Goal: Task Accomplishment & Management: Manage account settings

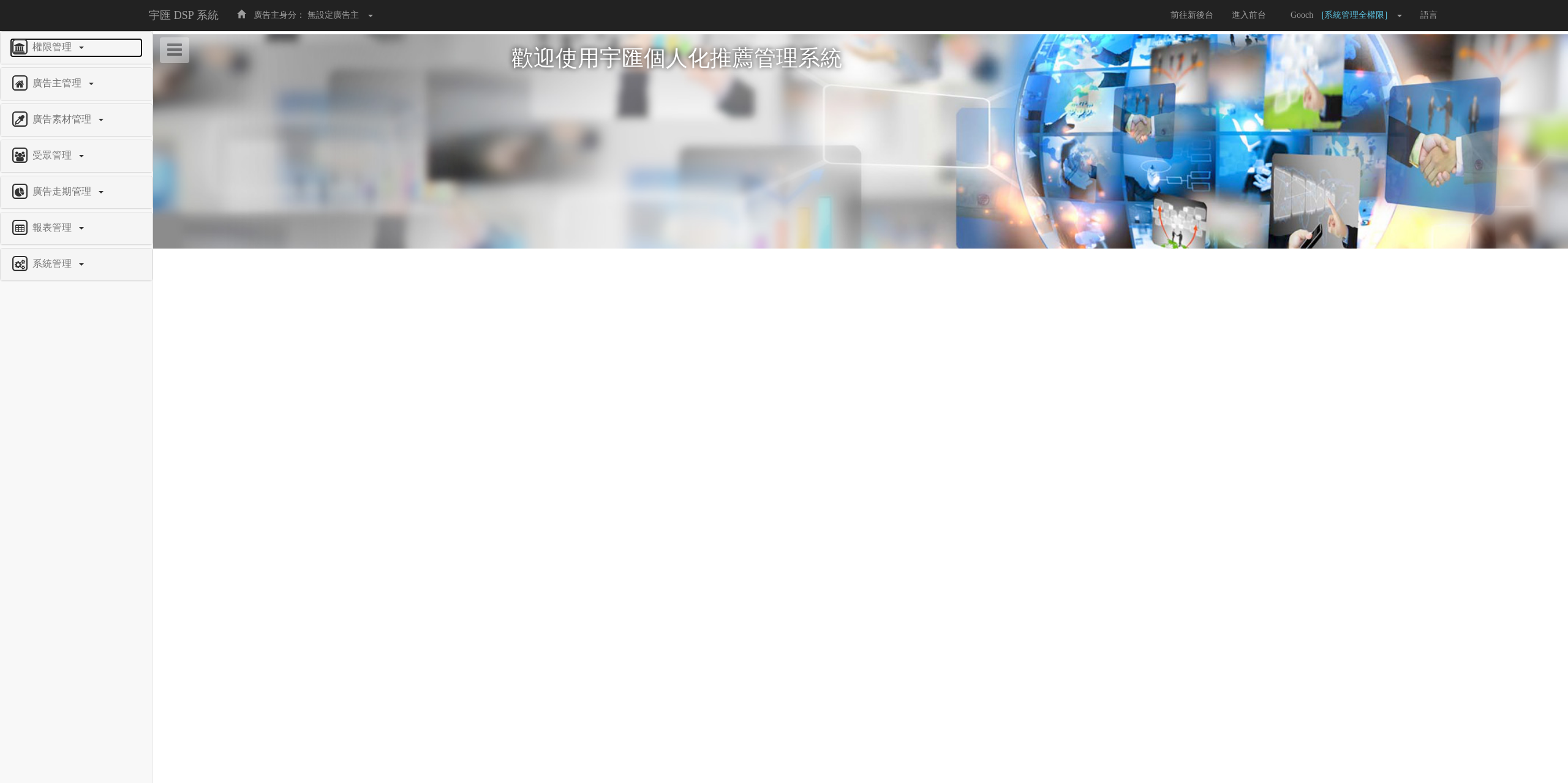
click at [59, 50] on span "權限管理" at bounding box center [53, 47] width 48 height 10
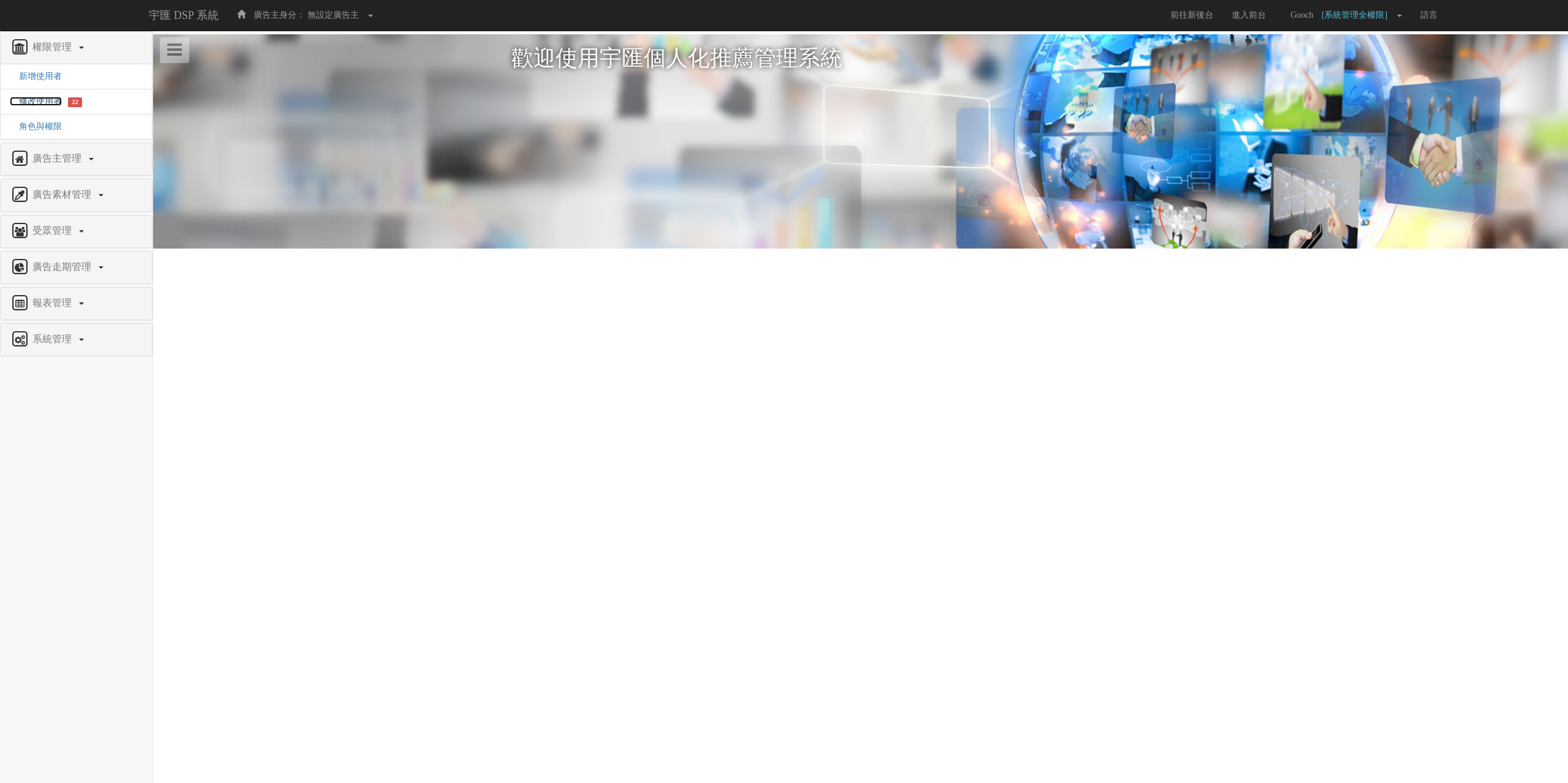
click at [44, 102] on span "修改使用者" at bounding box center [36, 101] width 52 height 10
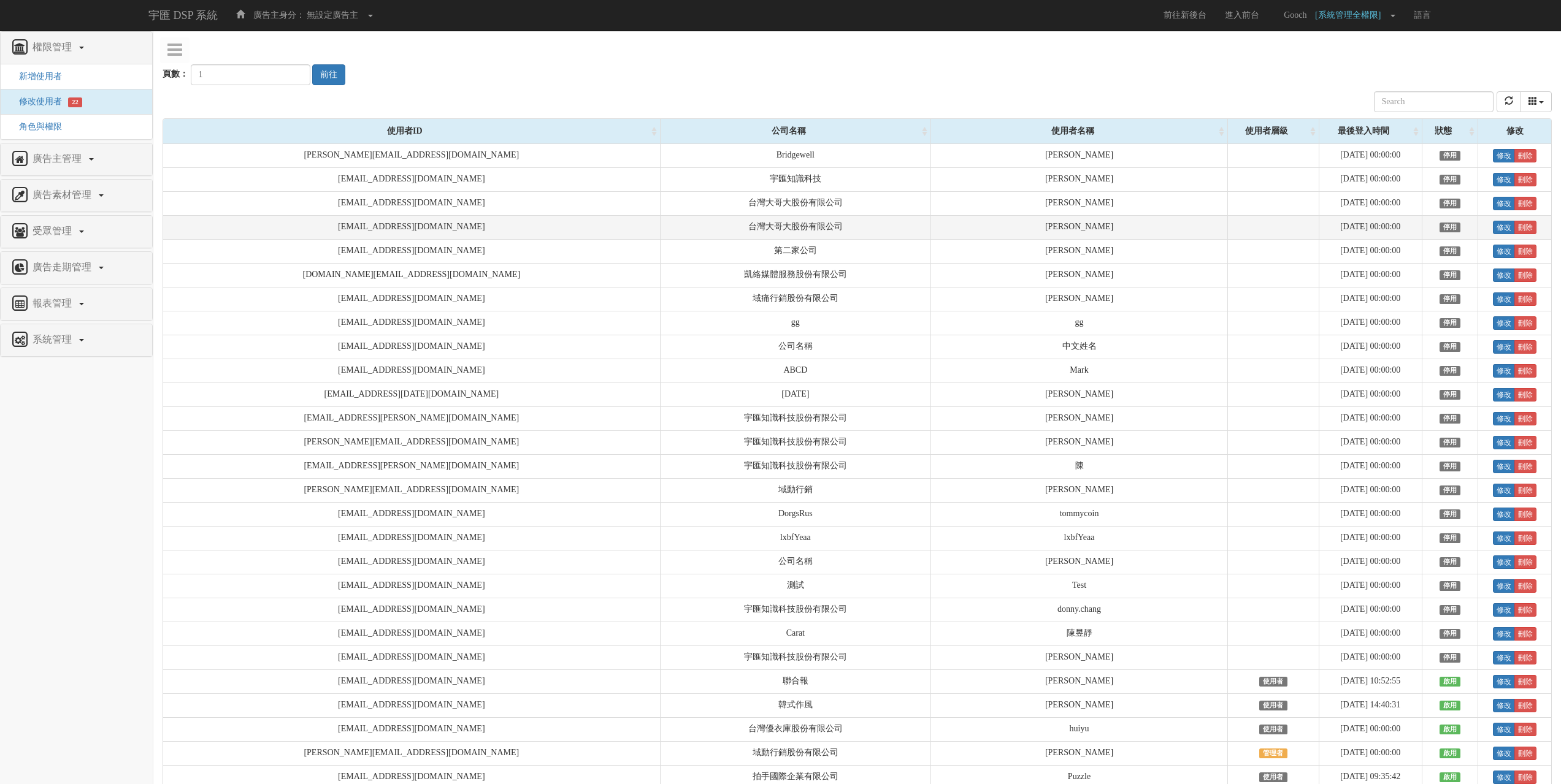
scroll to position [1181, 0]
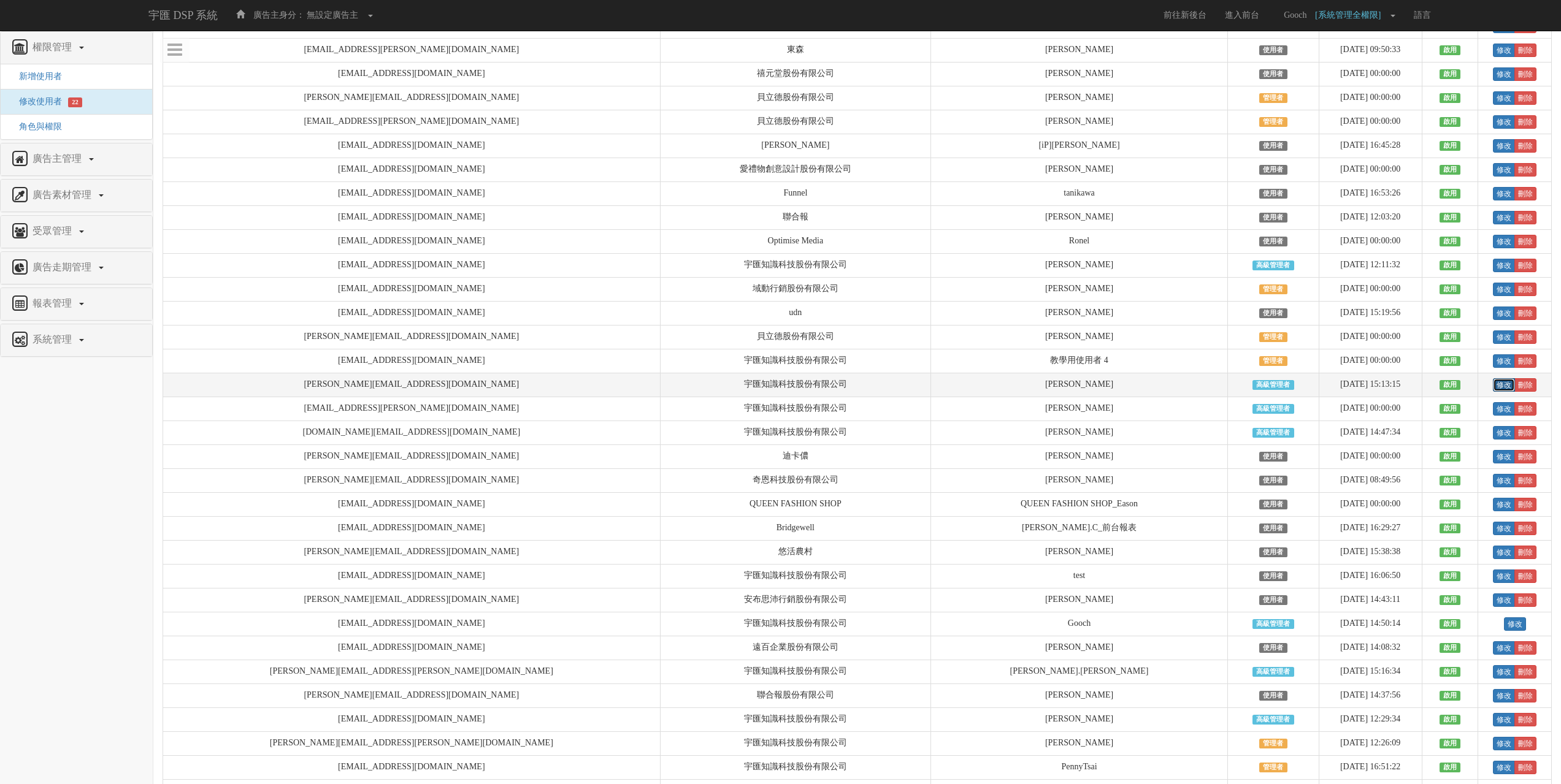
click at [1493, 392] on link "修改" at bounding box center [1503, 384] width 22 height 13
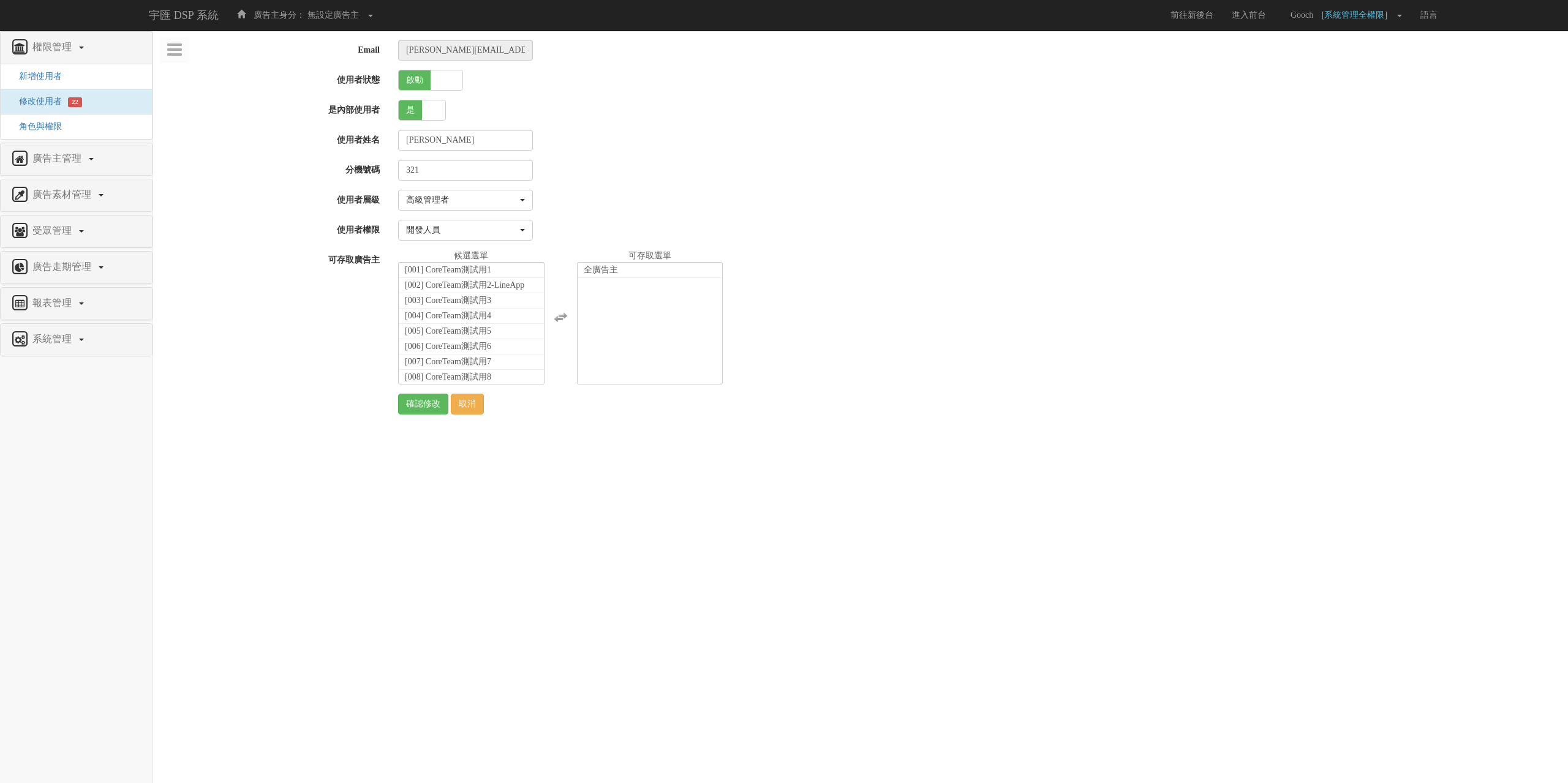
select select "SuperManager"
select select "7"
click at [433, 79] on span at bounding box center [447, 80] width 31 height 19
checkbox input "false"
click at [420, 405] on input "確認修改" at bounding box center [422, 404] width 50 height 21
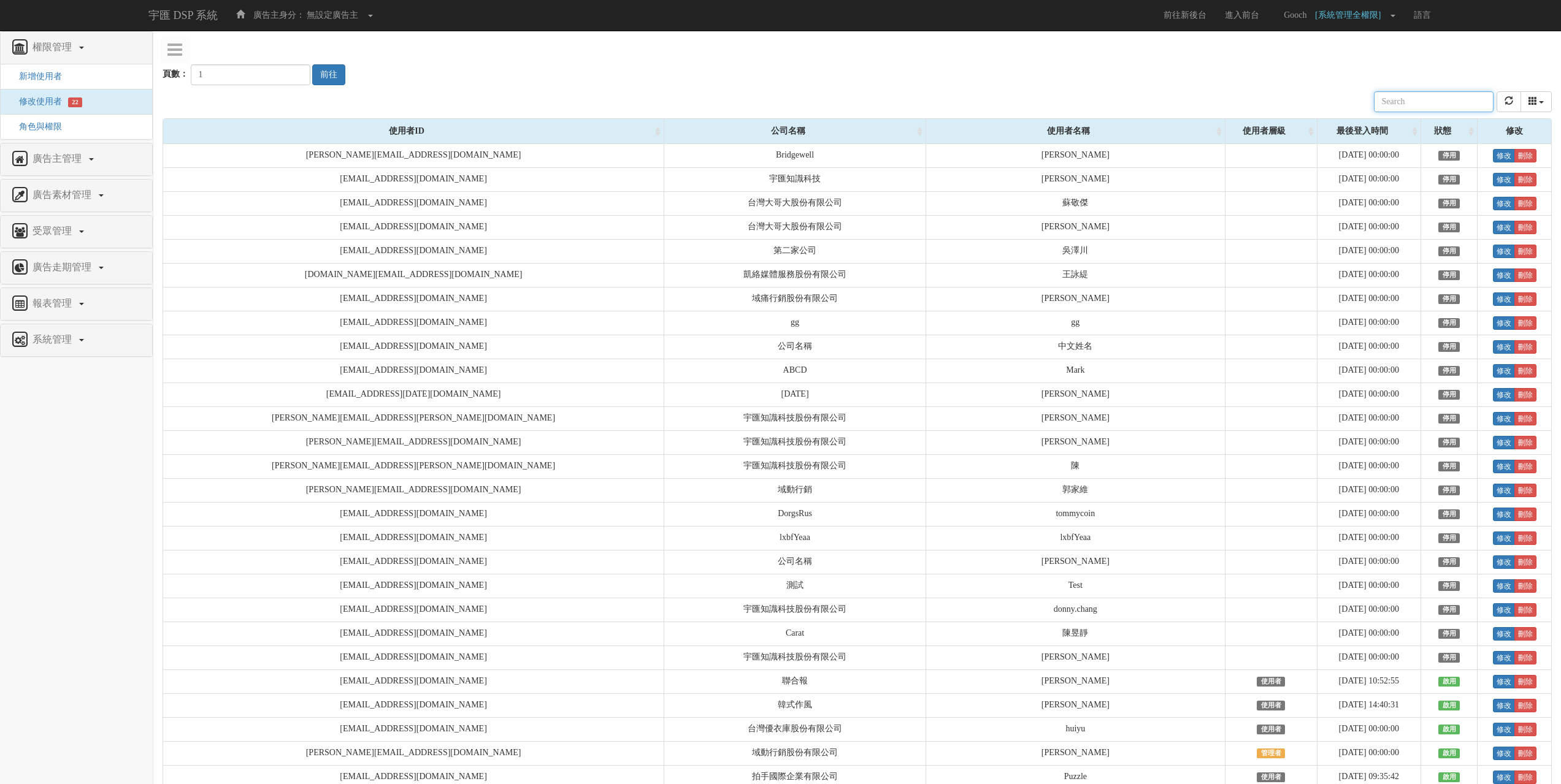
click at [1435, 101] on input "text" at bounding box center [1433, 102] width 120 height 21
type input "2"
click at [285, 71] on input "2" at bounding box center [250, 75] width 120 height 21
click at [316, 77] on button "前往" at bounding box center [329, 75] width 33 height 21
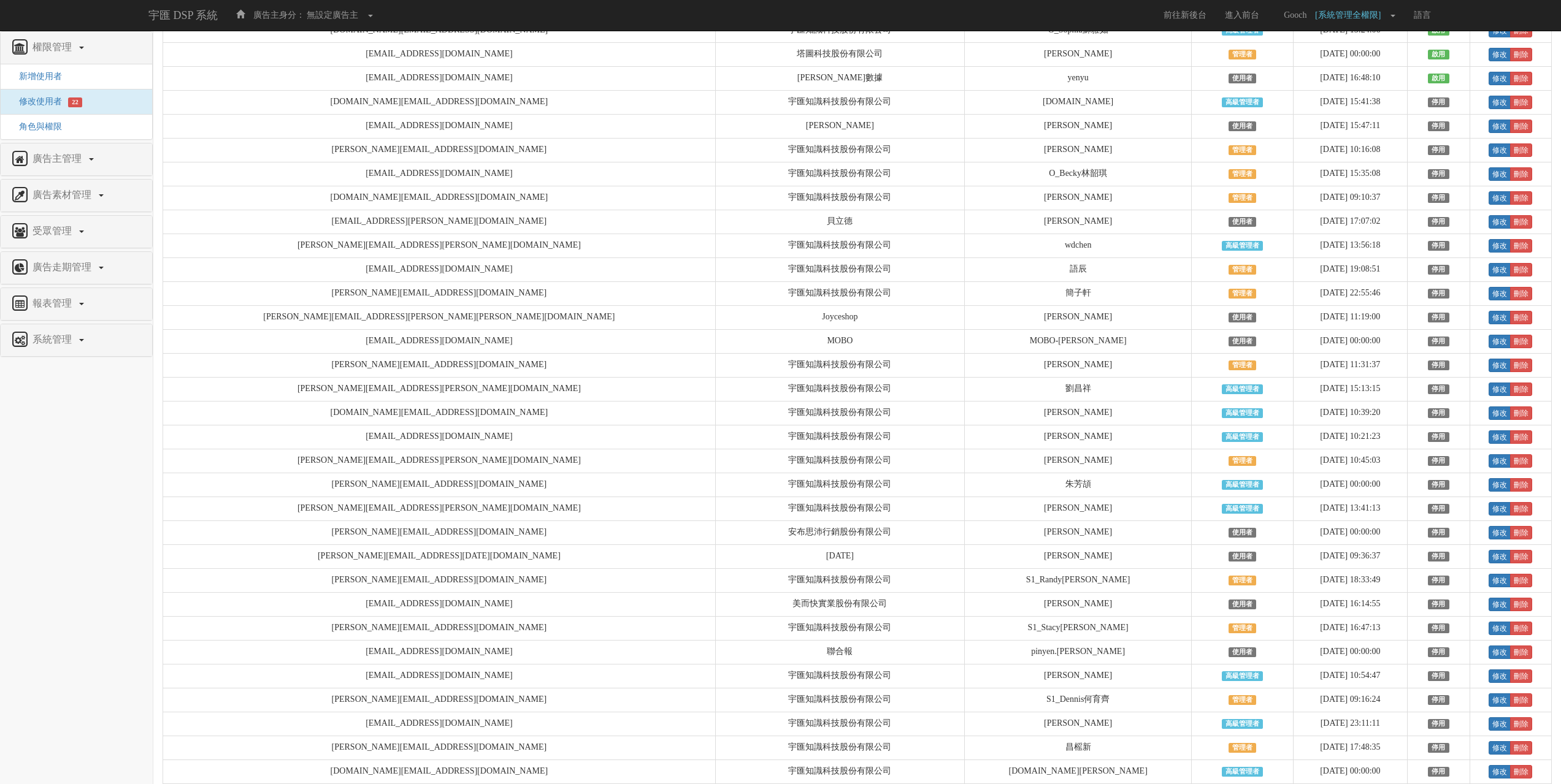
scroll to position [1254, 0]
